Goal: Task Accomplishment & Management: Use online tool/utility

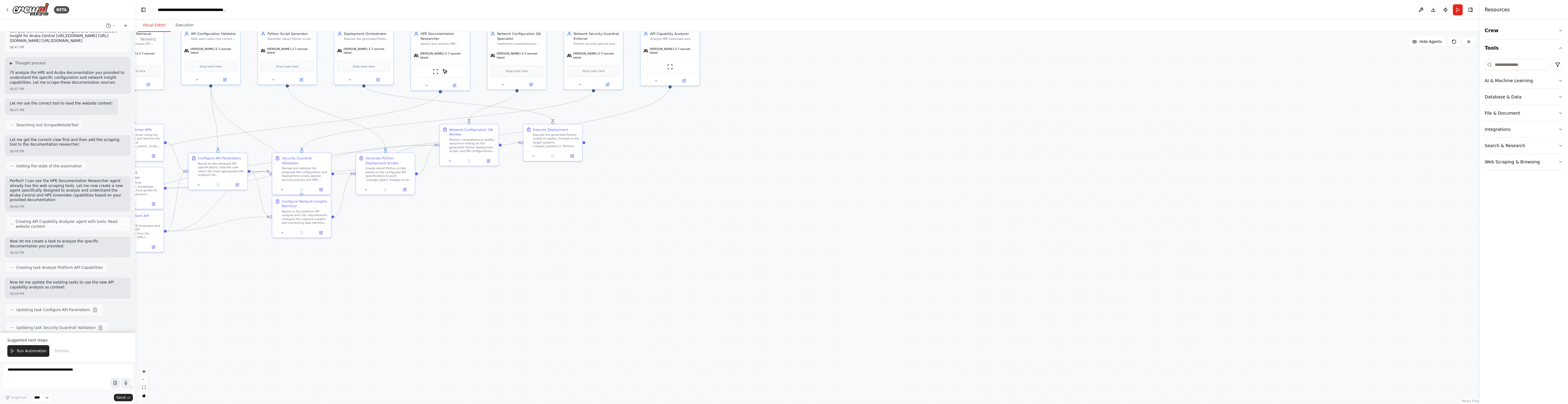
scroll to position [1542, 0]
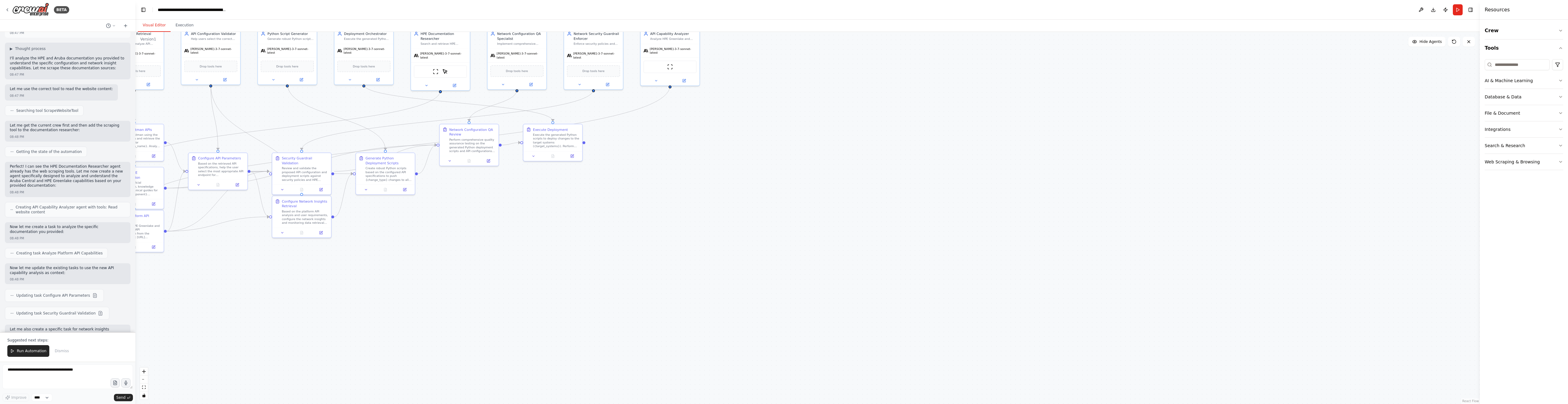
drag, startPoint x: 135, startPoint y: 264, endPoint x: 135, endPoint y: 305, distance: 41.0
click at [135, 312] on div "BETA I need agents to get APIs from Postman using postman token and select the …" at bounding box center [784, 202] width 1568 height 404
drag, startPoint x: 133, startPoint y: 286, endPoint x: 138, endPoint y: 308, distance: 22.6
click at [138, 308] on div "BETA I need agents to get APIs from Postman using postman token and select the …" at bounding box center [784, 202] width 1568 height 404
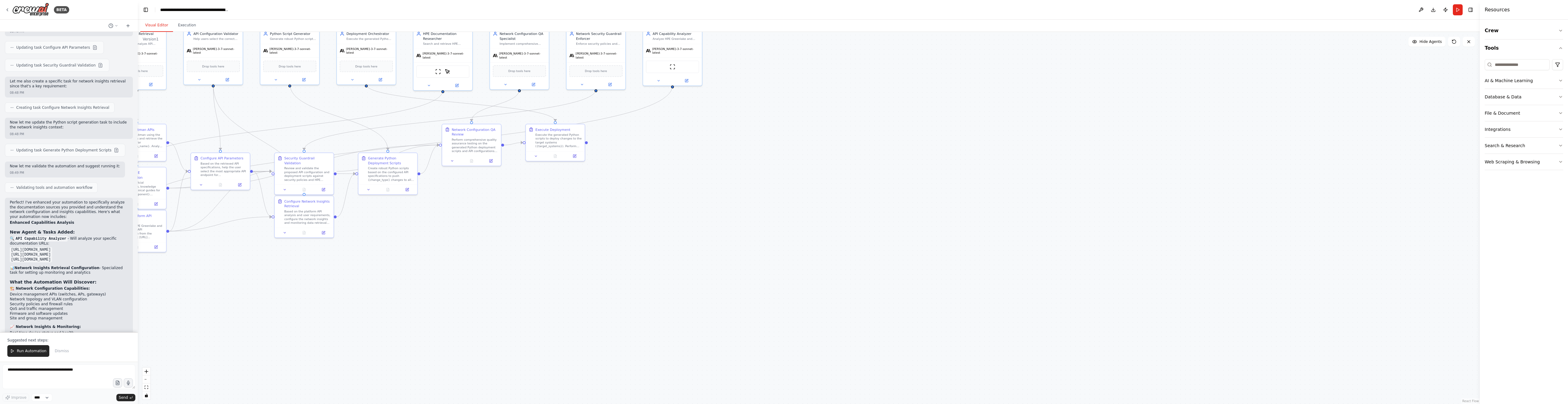
scroll to position [1932, 0]
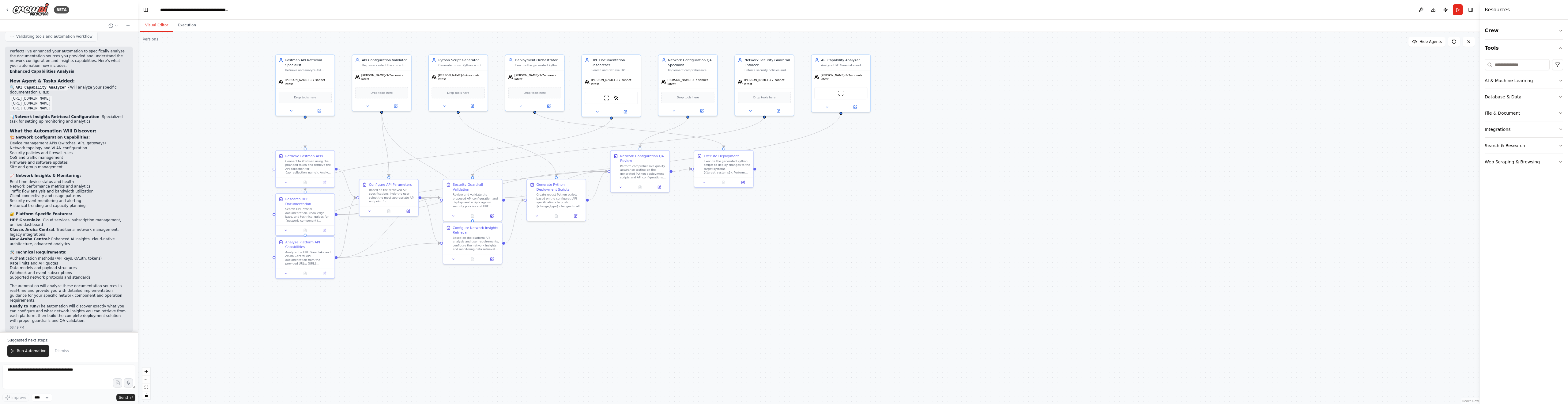
drag, startPoint x: 219, startPoint y: 295, endPoint x: 387, endPoint y: 321, distance: 170.0
click at [387, 321] on div ".deletable-edge-delete-btn { width: 20px; height: 20px; border: 0px solid #ffff…" at bounding box center [808, 218] width 1342 height 372
drag, startPoint x: 306, startPoint y: 264, endPoint x: 320, endPoint y: 325, distance: 62.6
click at [320, 325] on div "Analyze the HPE Greenlake and Aruba Central API documentation from the provided…" at bounding box center [323, 328] width 46 height 15
drag, startPoint x: 300, startPoint y: 216, endPoint x: 225, endPoint y: 265, distance: 89.6
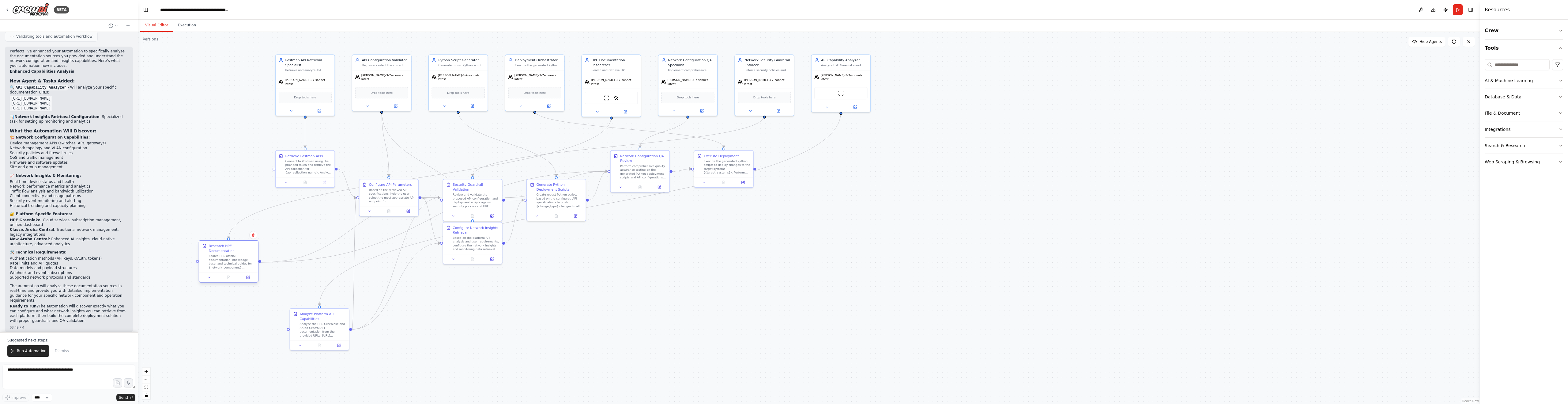
click at [225, 265] on div "Search HPE official documentation, knowledge base, and technical guides for {ne…" at bounding box center [232, 261] width 46 height 15
drag, startPoint x: 302, startPoint y: 163, endPoint x: 198, endPoint y: 164, distance: 104.0
click at [198, 164] on div "Connect to Postman using the provided token and retrieve the API collection for…" at bounding box center [203, 166] width 46 height 15
drag, startPoint x: 486, startPoint y: 250, endPoint x: 546, endPoint y: 317, distance: 89.9
click at [546, 317] on div "Based on the platform API analysis and user requirements, configure the network…" at bounding box center [543, 319] width 46 height 15
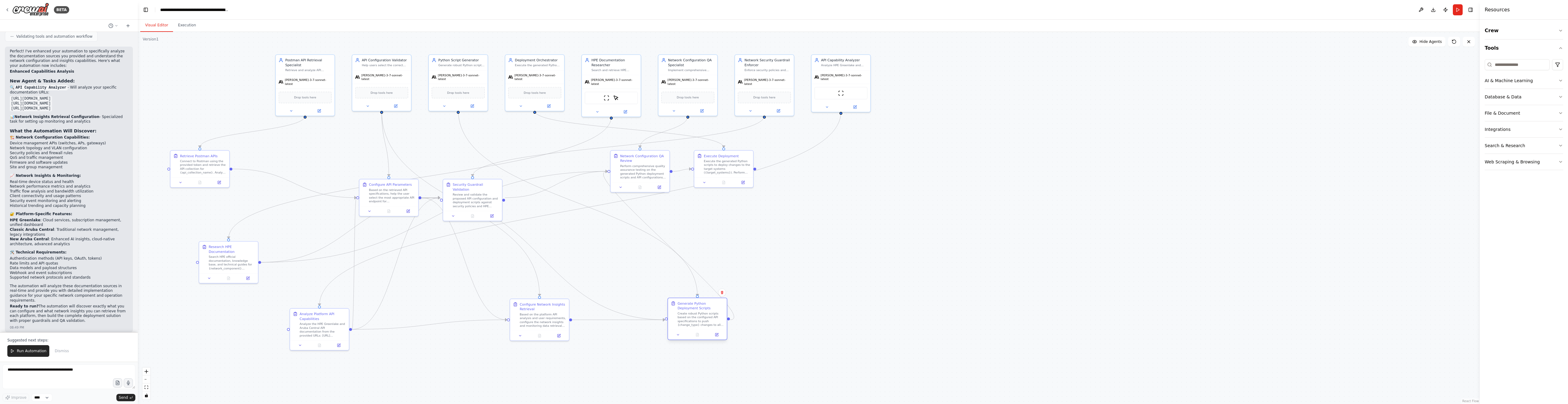
drag, startPoint x: 580, startPoint y: 218, endPoint x: 705, endPoint y: 319, distance: 160.7
click at [705, 319] on div "Create robust Python scripts based on the configured API specifications to push…" at bounding box center [701, 319] width 46 height 15
drag, startPoint x: 743, startPoint y: 177, endPoint x: 1197, endPoint y: 177, distance: 454.0
click at [1200, 178] on div "Execute the generated Python scripts to deploy changes to the target systems ({…" at bounding box center [1203, 175] width 46 height 15
drag, startPoint x: 646, startPoint y: 169, endPoint x: 1004, endPoint y: 214, distance: 360.8
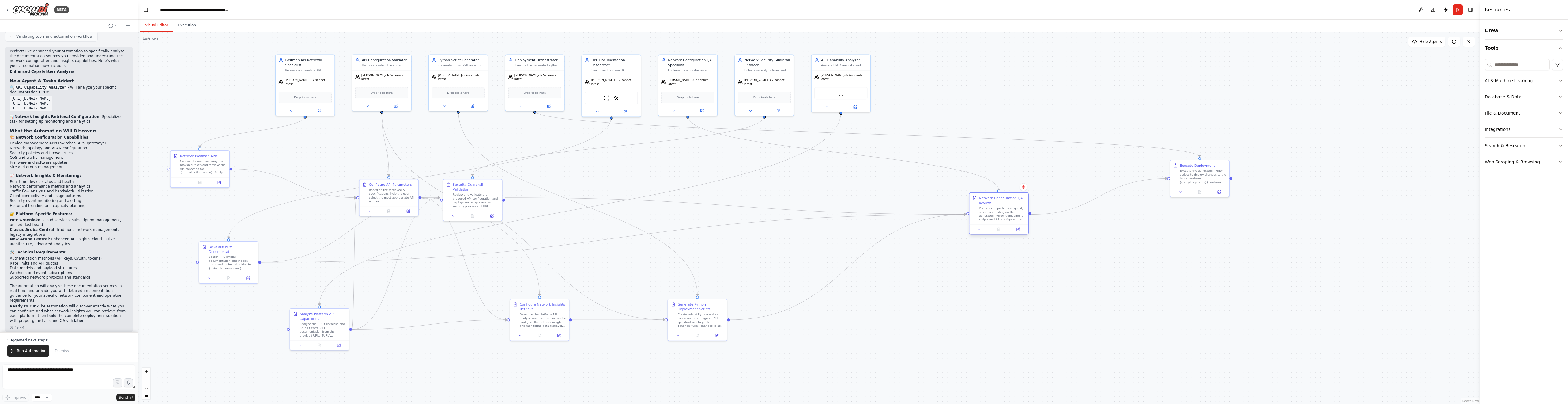
click at [1004, 214] on div "Perform comprehensive quality assurance testing on the generated Python deploym…" at bounding box center [1002, 214] width 46 height 15
drag, startPoint x: 534, startPoint y: 313, endPoint x: 545, endPoint y: 334, distance: 23.7
click at [539, 339] on div "Configure Network Insights Retrieval Based on the platform API analysis and use…" at bounding box center [548, 342] width 46 height 26
drag, startPoint x: 709, startPoint y: 324, endPoint x: 839, endPoint y: 343, distance: 131.4
click at [839, 343] on div "Create robust Python scripts based on the configured API specifications to push…" at bounding box center [844, 347] width 46 height 15
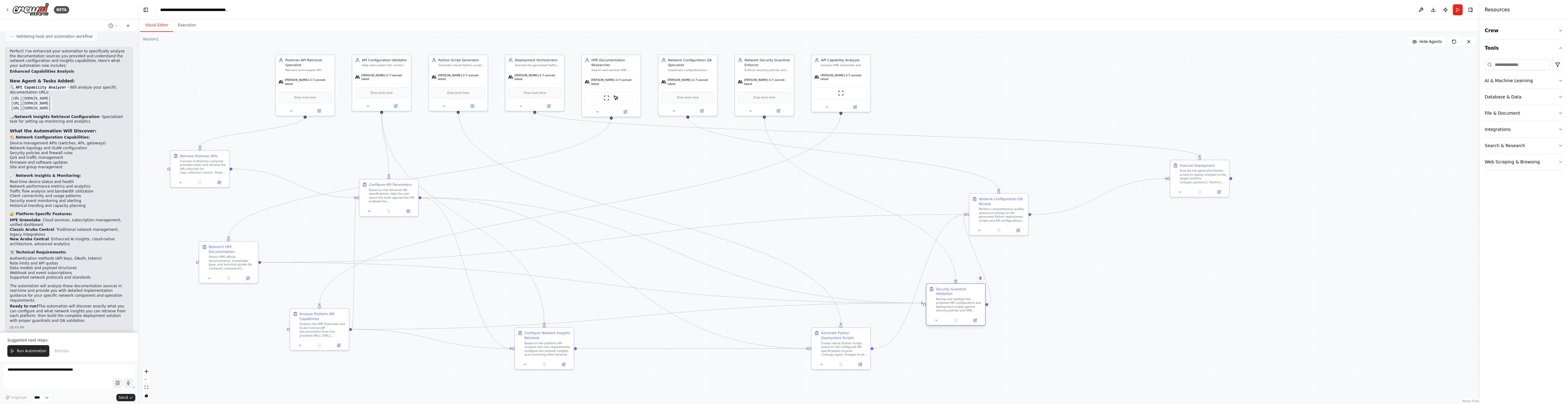
drag, startPoint x: 491, startPoint y: 196, endPoint x: 967, endPoint y: 301, distance: 487.4
click at [967, 301] on div "Review and validate the proposed API configuration and deployment scripts again…" at bounding box center [959, 305] width 46 height 15
drag, startPoint x: 1206, startPoint y: 182, endPoint x: 1380, endPoint y: 171, distance: 174.3
click at [1380, 171] on div "Execute the generated Python scripts to deploy changes to the target systems ({…" at bounding box center [1380, 171] width 46 height 15
drag, startPoint x: 1005, startPoint y: 213, endPoint x: 1192, endPoint y: 214, distance: 187.0
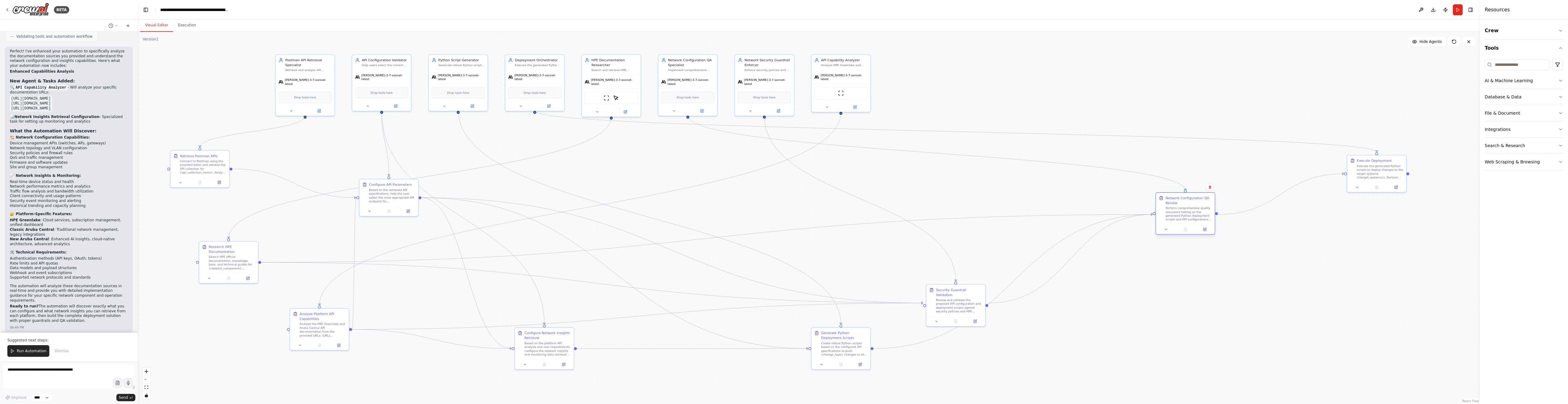
click at [1192, 214] on div "Perform comprehensive quality assurance testing on the generated Python deploym…" at bounding box center [1189, 214] width 46 height 15
drag, startPoint x: 950, startPoint y: 307, endPoint x: 943, endPoint y: 195, distance: 112.2
click at [943, 195] on div "Review and validate the proposed API configuration and deployment scripts again…" at bounding box center [954, 194] width 46 height 15
click at [650, 253] on icon "Edge from 48889ba6-f030-4f27-aeaf-0c9be1b1feb2 to ad49ea06-df31-4dec-9463-b4a99…" at bounding box center [635, 261] width 567 height 136
click at [23, 350] on span "Run Automation" at bounding box center [32, 351] width 30 height 5
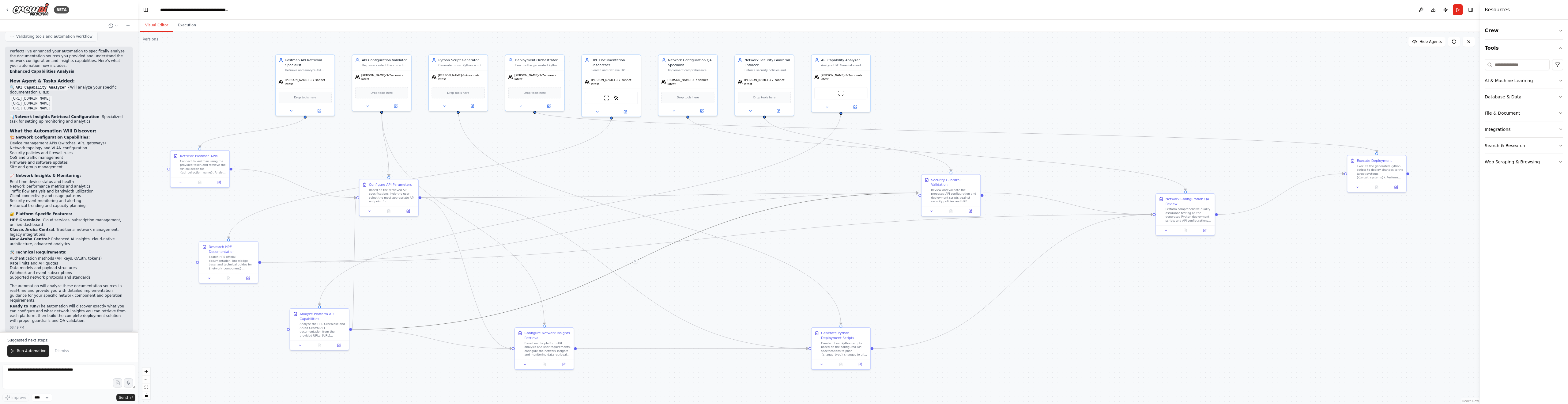
scroll to position [1902, 0]
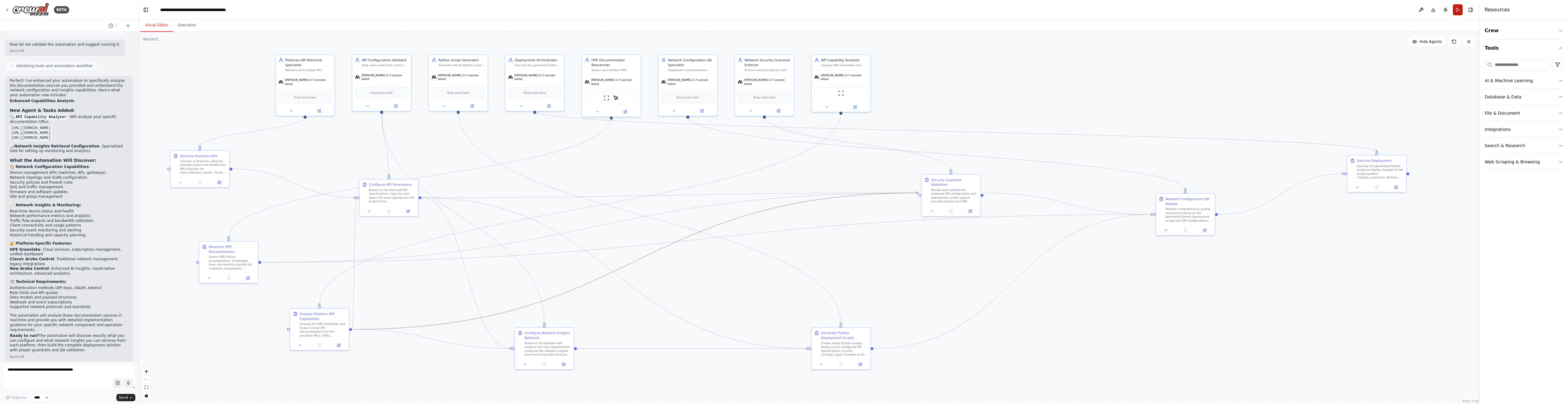
click at [1460, 11] on button "Run" at bounding box center [1458, 10] width 10 height 11
click at [1460, 385] on div "Failed to validate project" at bounding box center [1480, 385] width 61 height 6
click at [7, 10] on icon at bounding box center [7, 10] width 5 height 5
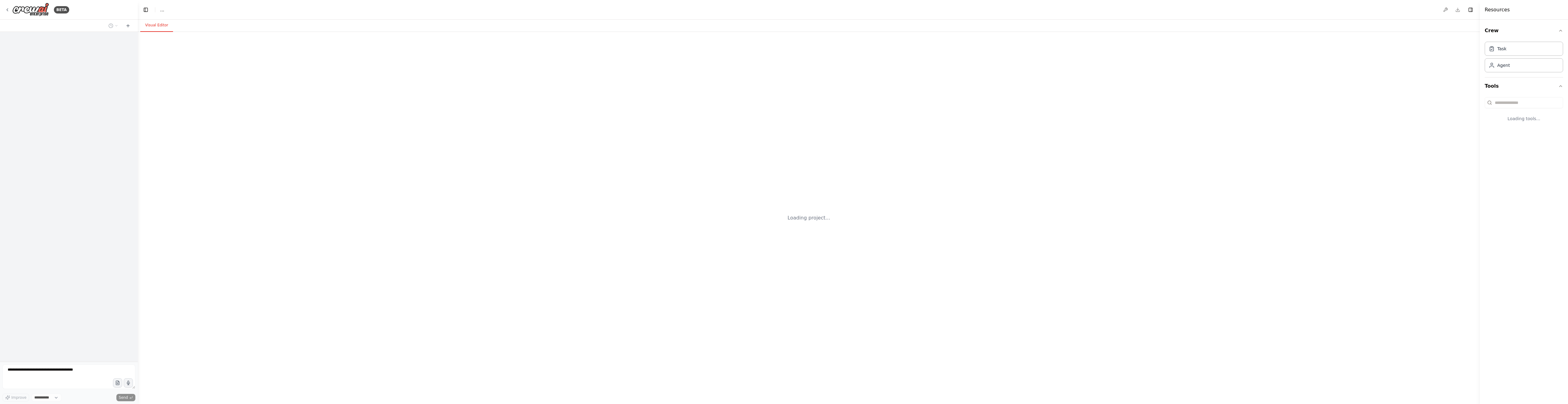
select select "****"
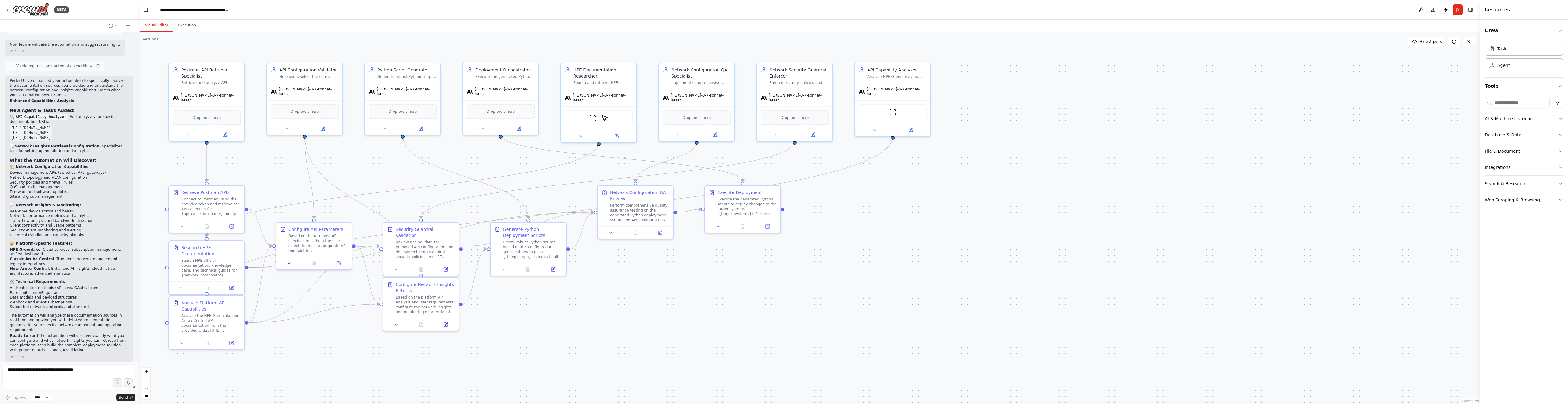
scroll to position [1902, 0]
click at [1458, 8] on button "Run" at bounding box center [1458, 10] width 10 height 11
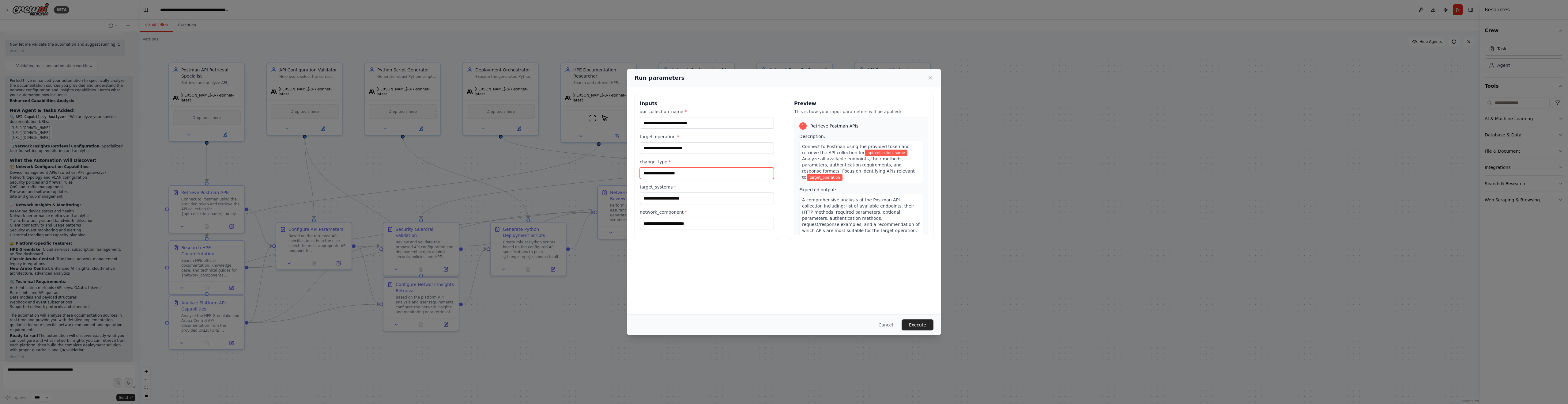
click at [701, 176] on input "change_type *" at bounding box center [707, 173] width 134 height 12
click at [701, 201] on input "target_systems *" at bounding box center [707, 198] width 134 height 12
click at [723, 223] on input "network_component *" at bounding box center [707, 223] width 134 height 12
click at [696, 151] on input "target_operation *" at bounding box center [707, 147] width 134 height 12
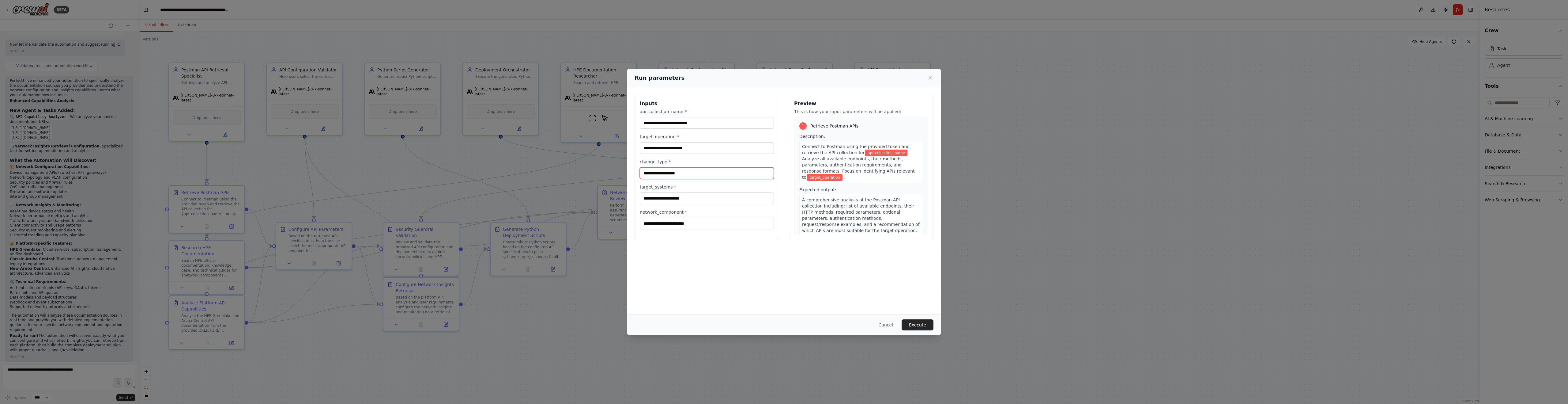
click at [698, 173] on input "change_type *" at bounding box center [707, 173] width 134 height 12
click at [716, 147] on input "target_operation *" at bounding box center [707, 147] width 134 height 12
click at [887, 324] on button "Cancel" at bounding box center [886, 325] width 24 height 11
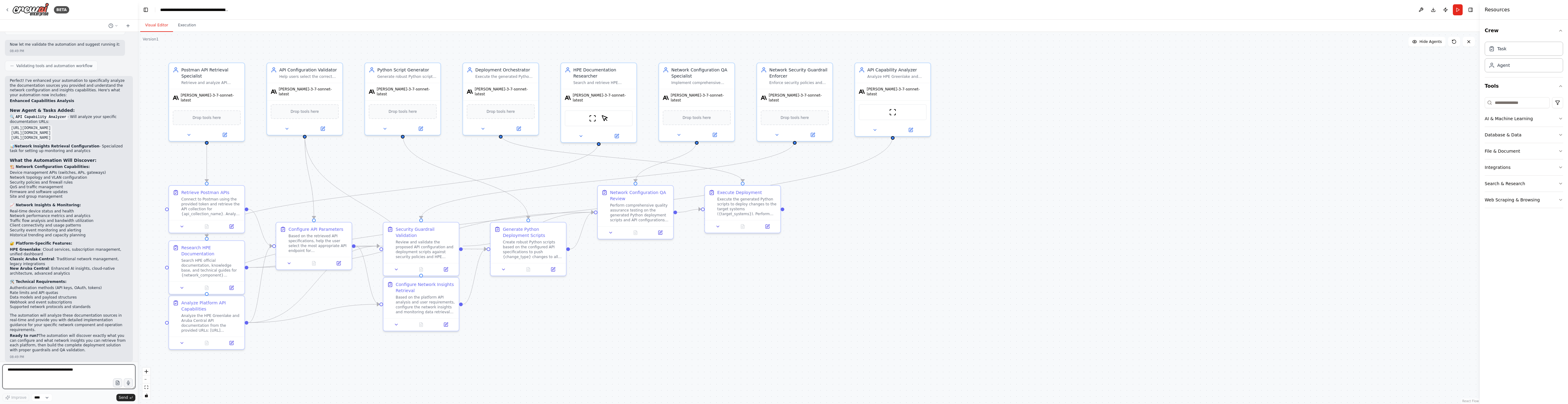
click at [18, 370] on textarea at bounding box center [69, 377] width 133 height 24
type textarea "**********"
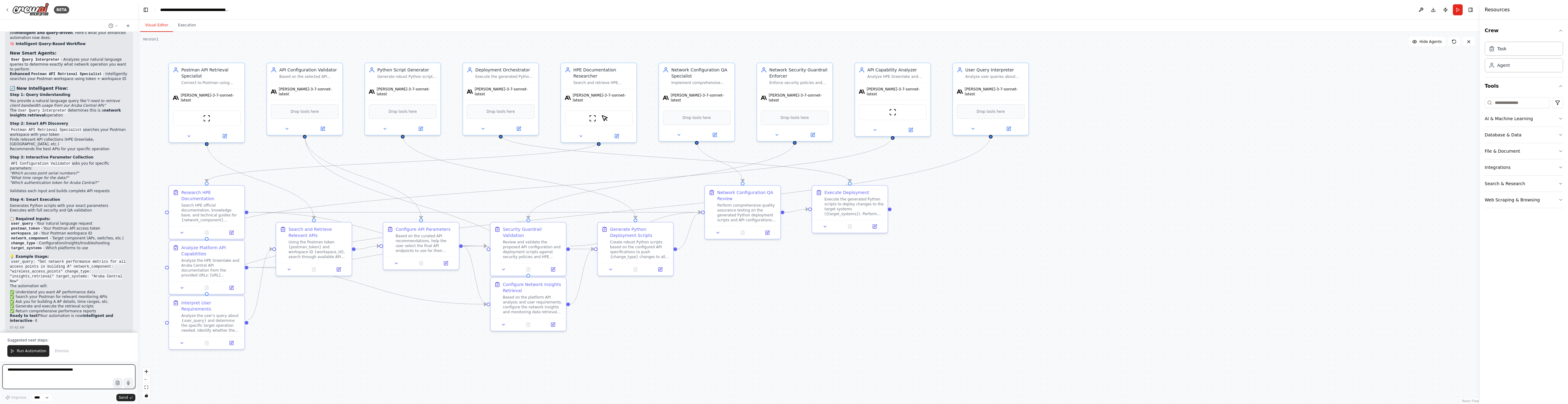
scroll to position [2773, 0]
click at [66, 370] on textarea at bounding box center [69, 377] width 133 height 24
